Goal: Find specific page/section: Find specific page/section

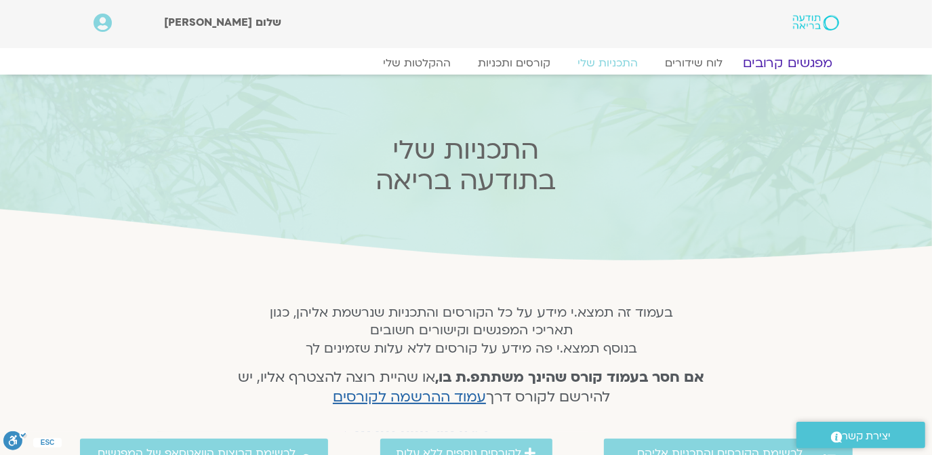
click at [784, 61] on link "מפגשים קרובים" at bounding box center [787, 63] width 123 height 16
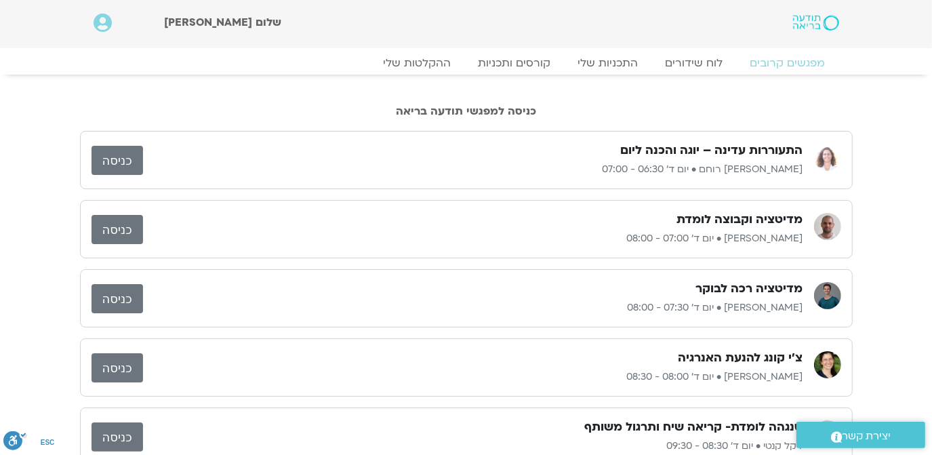
click at [104, 155] on link "כניסה" at bounding box center [116, 160] width 51 height 29
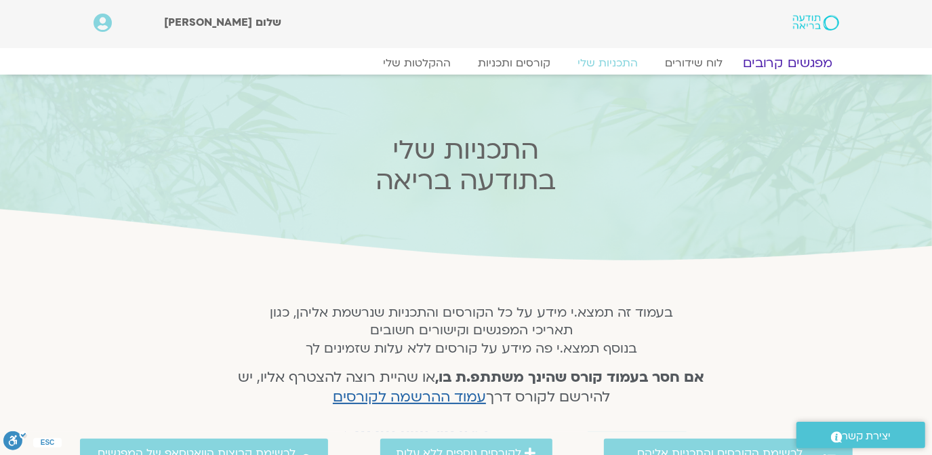
click at [795, 60] on link "מפגשים קרובים" at bounding box center [787, 63] width 123 height 16
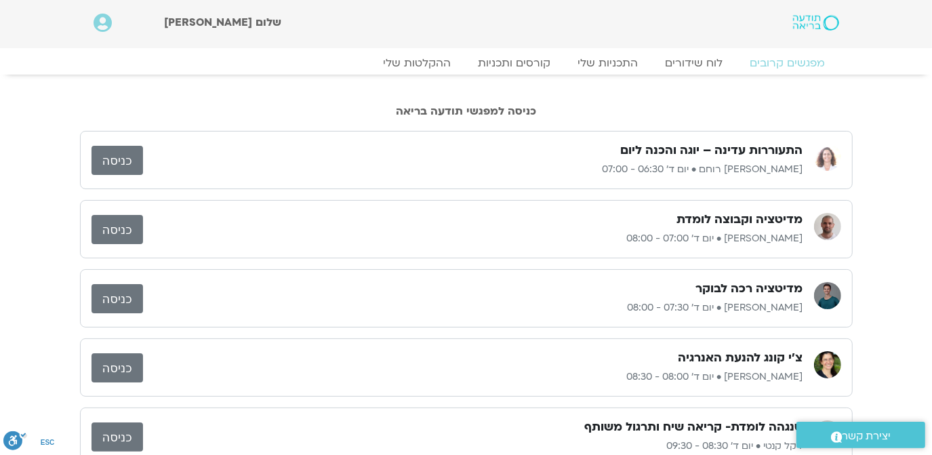
click at [107, 232] on link "כניסה" at bounding box center [116, 229] width 51 height 29
